Goal: Task Accomplishment & Management: Use online tool/utility

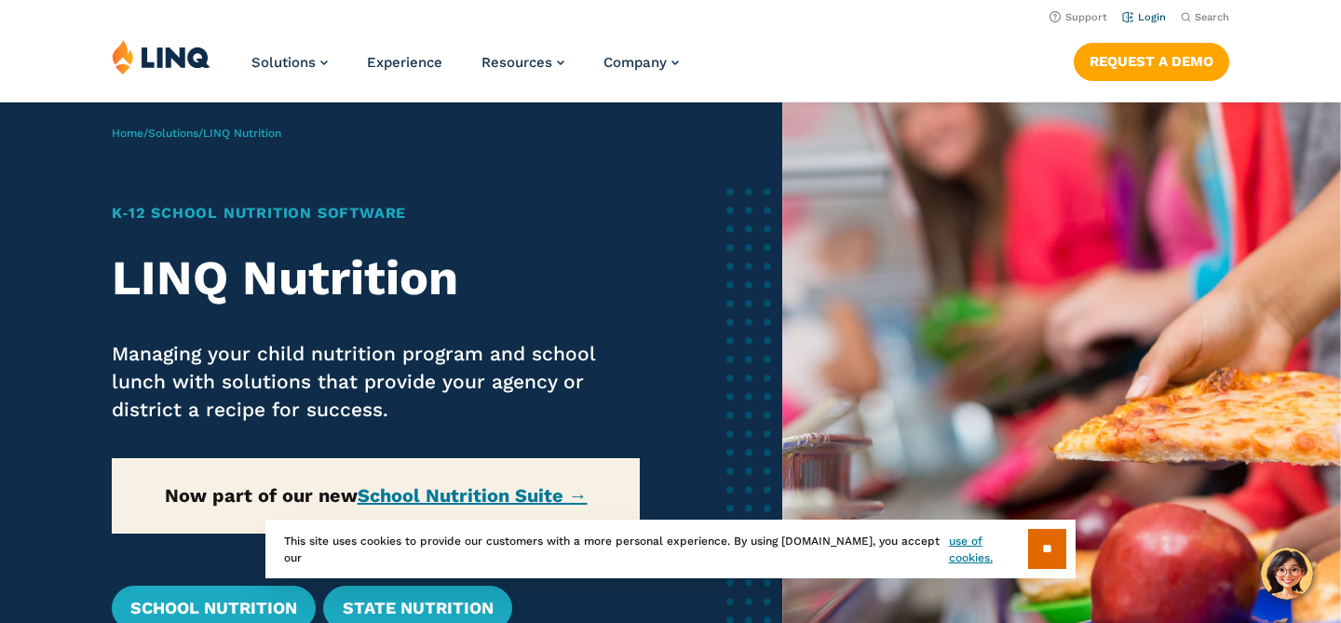
click at [1124, 17] on link "Login" at bounding box center [1144, 17] width 44 height 12
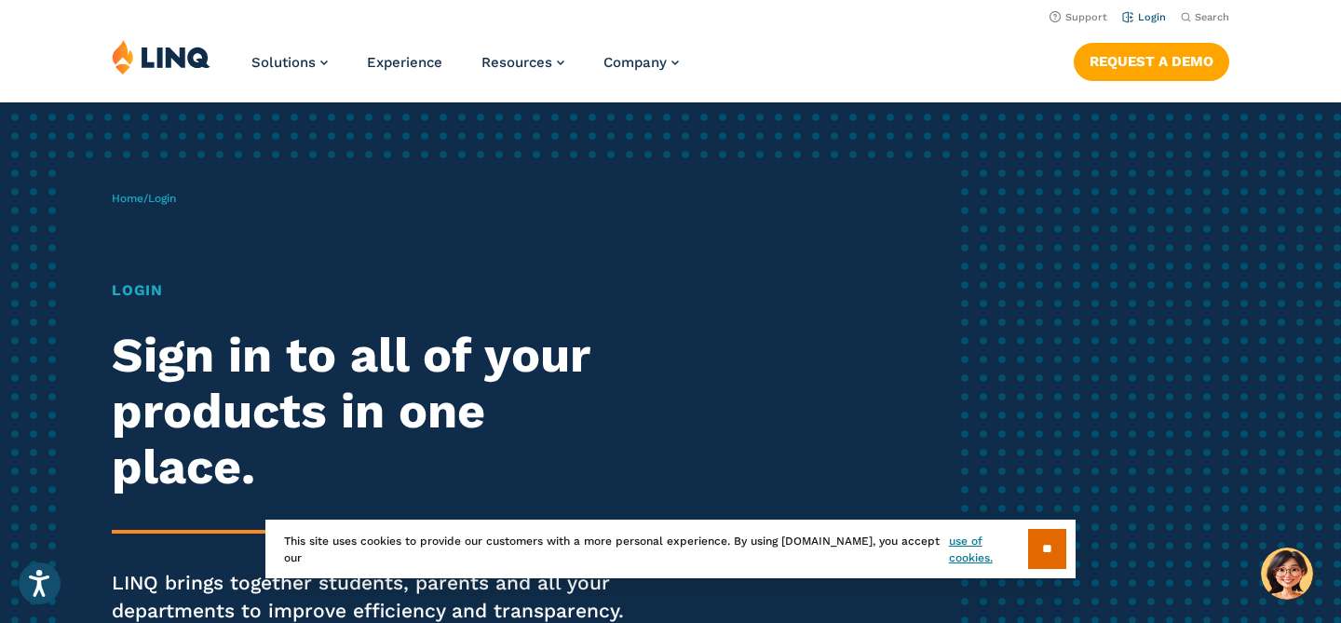
click at [1158, 21] on link "Login" at bounding box center [1144, 17] width 44 height 12
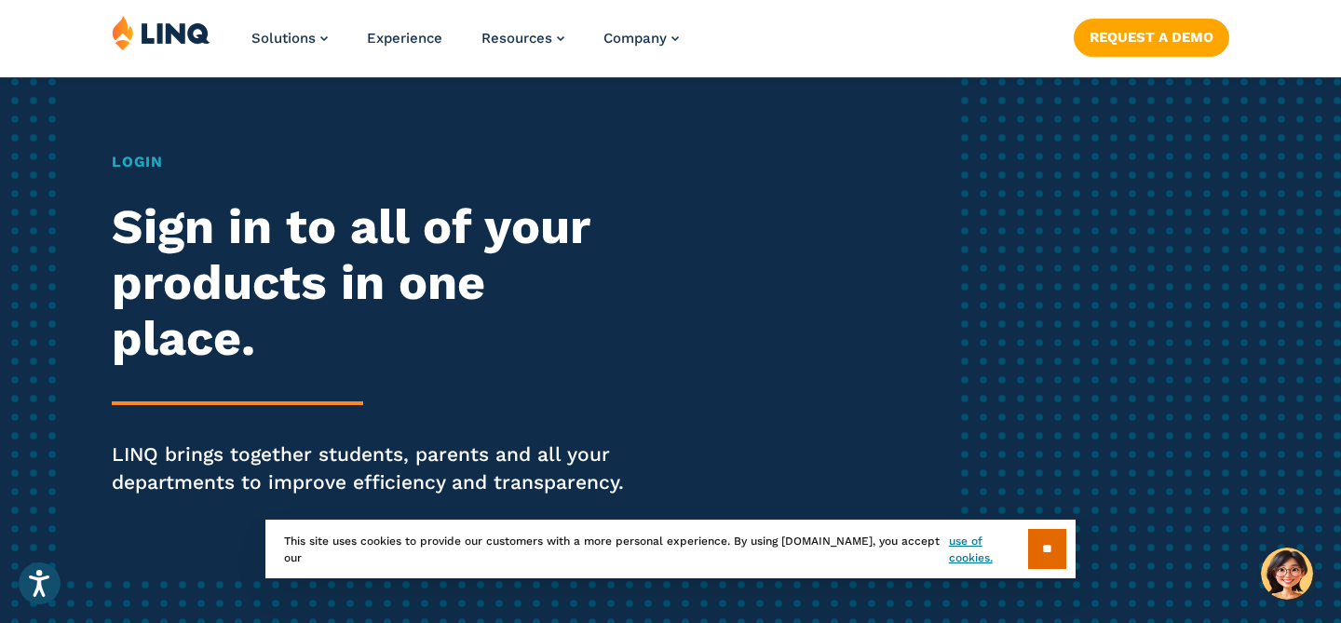
scroll to position [149, 0]
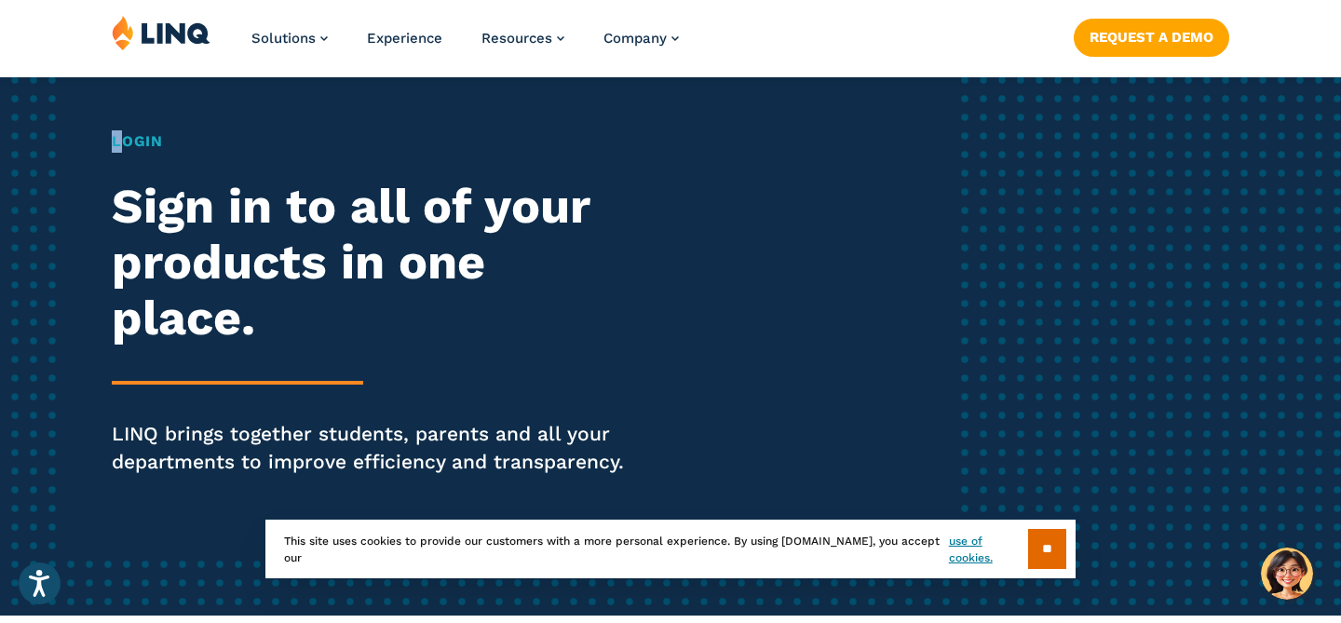
drag, startPoint x: 133, startPoint y: 129, endPoint x: 127, endPoint y: 140, distance: 12.1
click at [127, 141] on div "Home / Login Login Sign in to all of your products in one place. LINQ brings to…" at bounding box center [531, 285] width 838 height 532
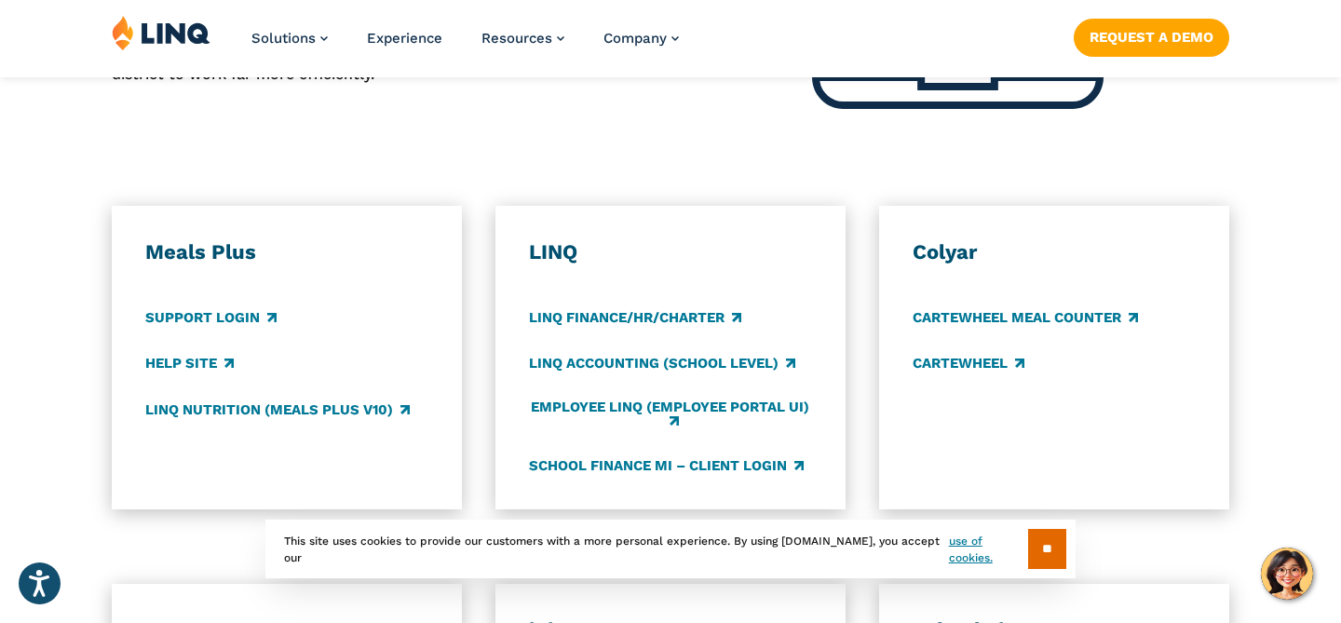
scroll to position [1006, 0]
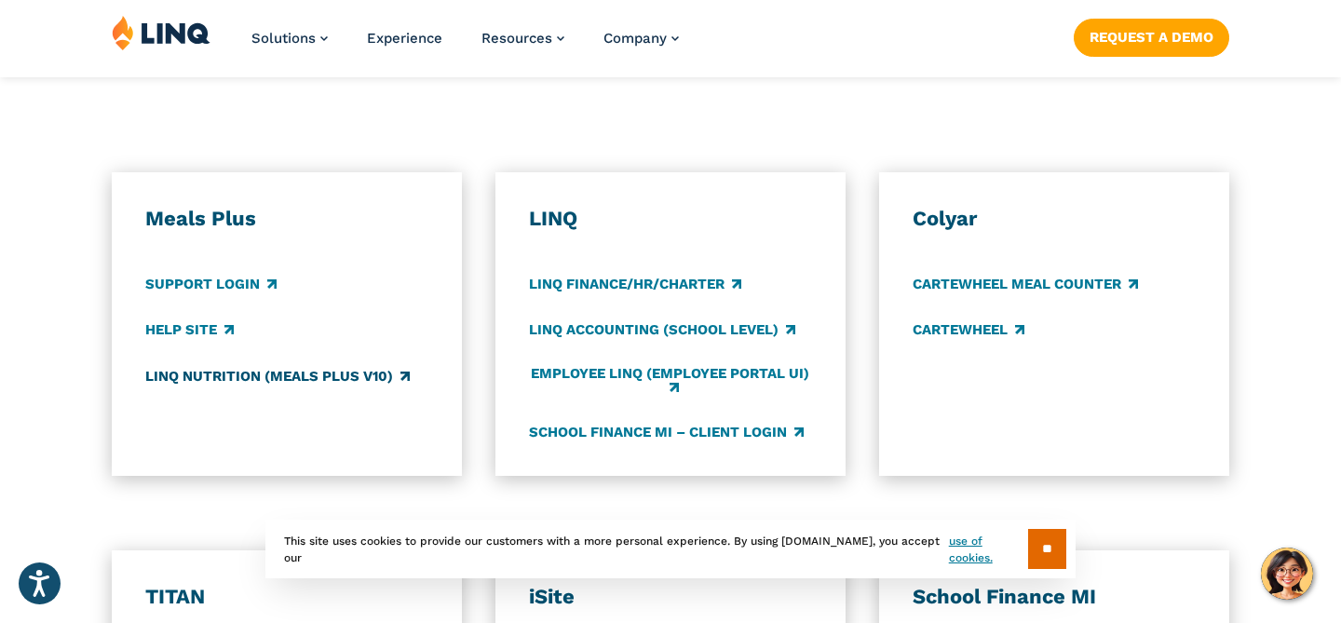
click at [253, 376] on link "LINQ Nutrition (Meals Plus v10)" at bounding box center [277, 376] width 264 height 20
